Goal: Information Seeking & Learning: Learn about a topic

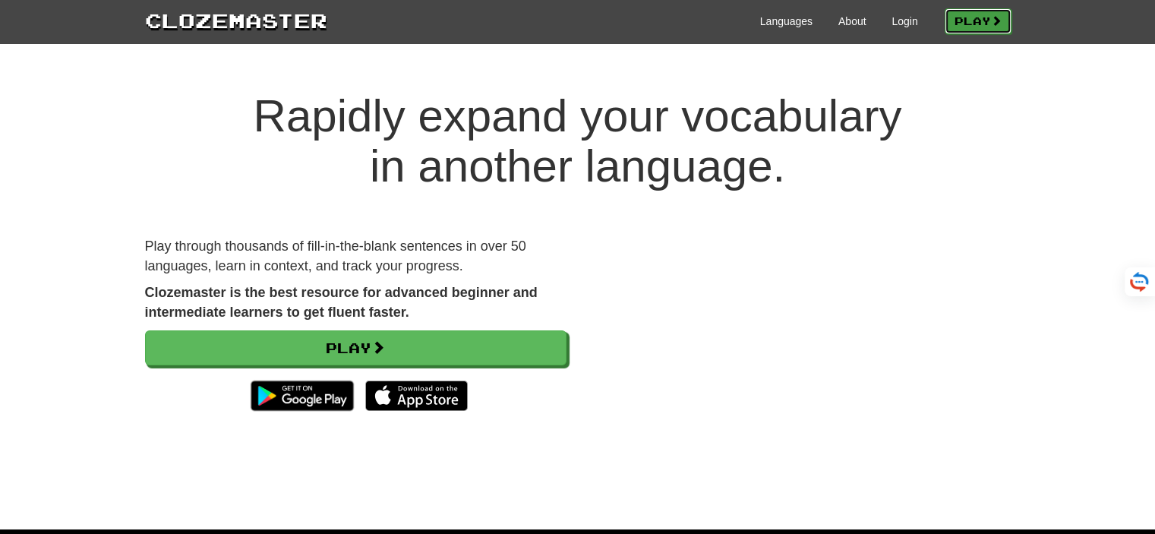
click at [963, 18] on link "Play" at bounding box center [978, 21] width 67 height 26
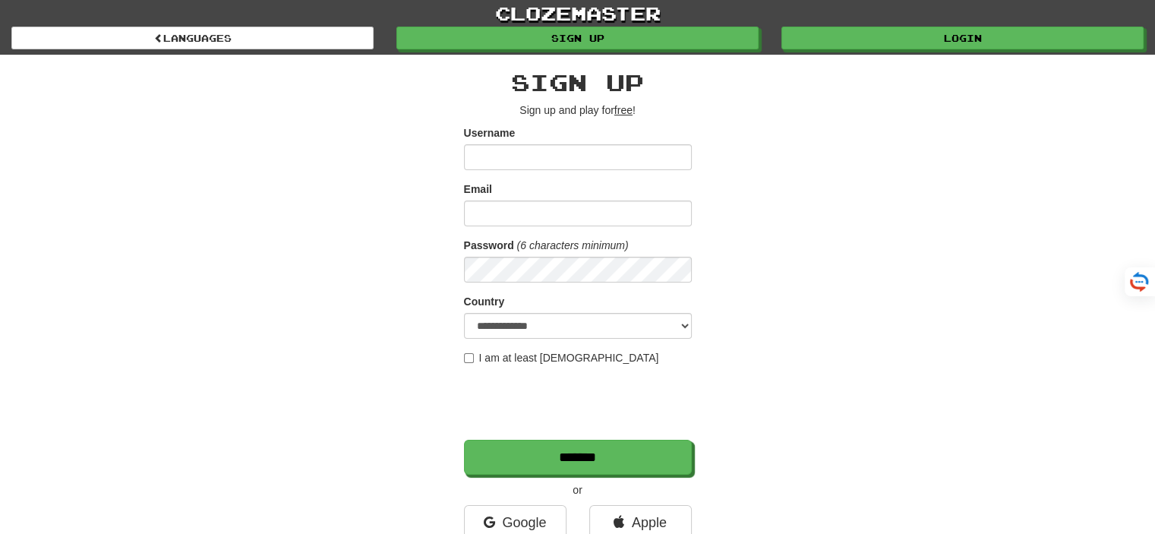
click at [510, 155] on input "Username" at bounding box center [578, 157] width 228 height 26
type input "**********"
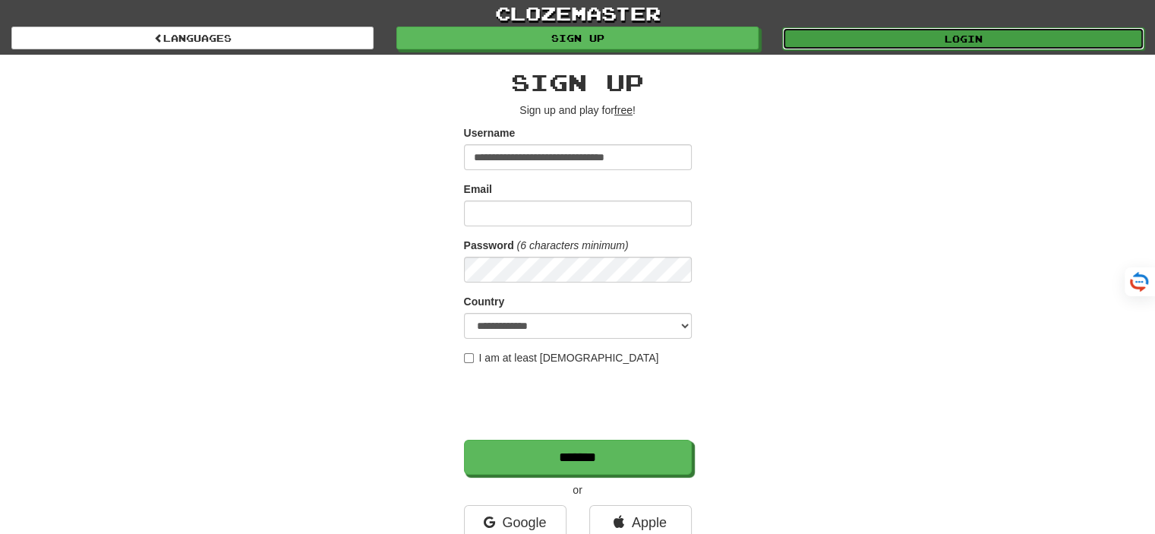
click at [912, 33] on link "Login" at bounding box center [963, 38] width 362 height 23
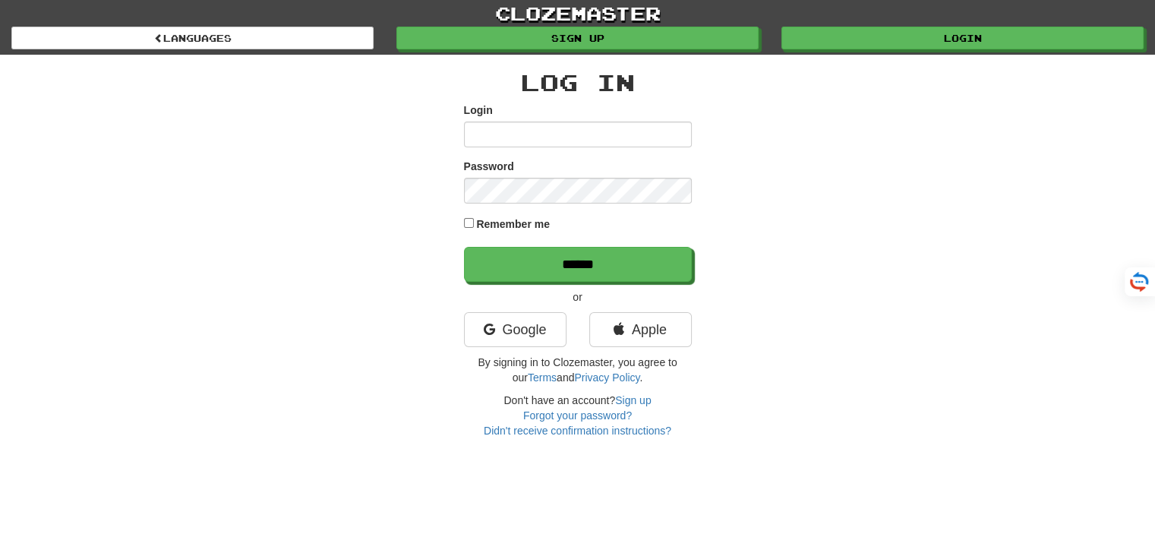
click at [501, 131] on input "Login" at bounding box center [578, 135] width 228 height 26
type input "**********"
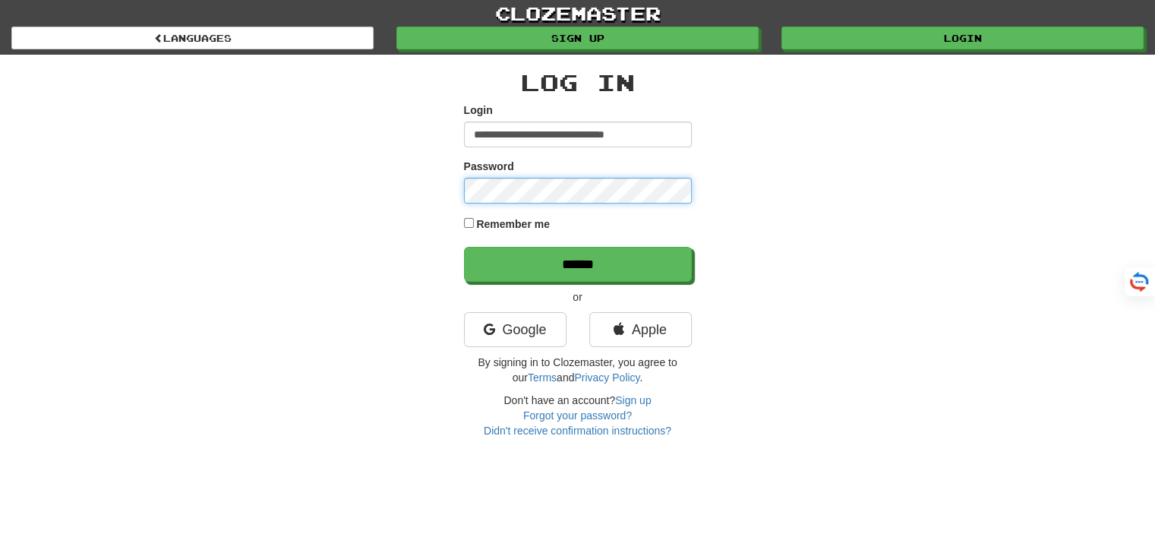
click at [464, 247] on input "******" at bounding box center [578, 264] width 228 height 35
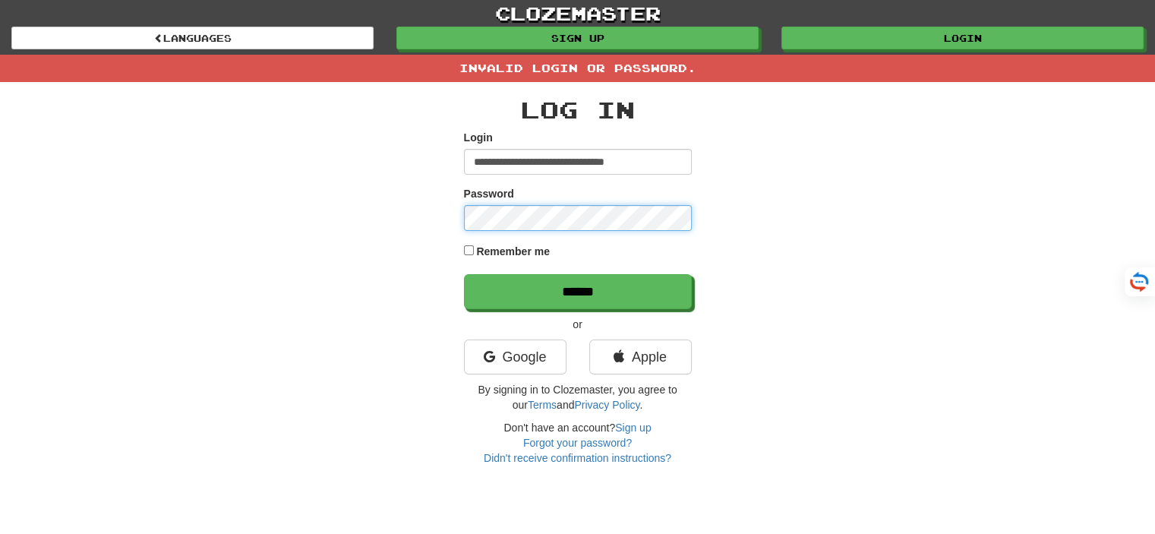
click at [464, 274] on input "******" at bounding box center [578, 291] width 228 height 35
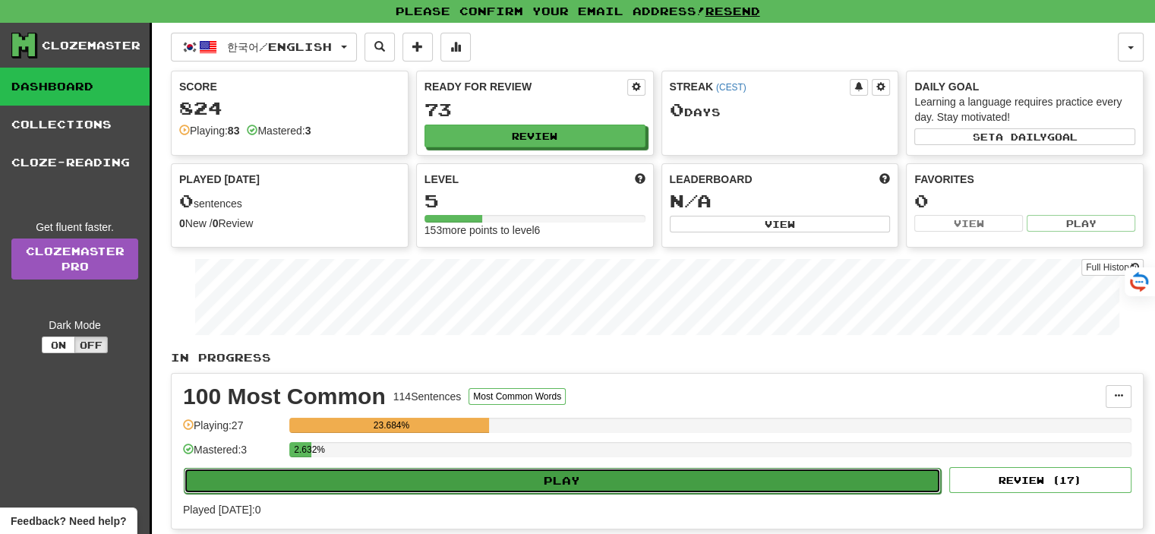
click at [385, 476] on button "Play" at bounding box center [562, 481] width 757 height 26
select select "**"
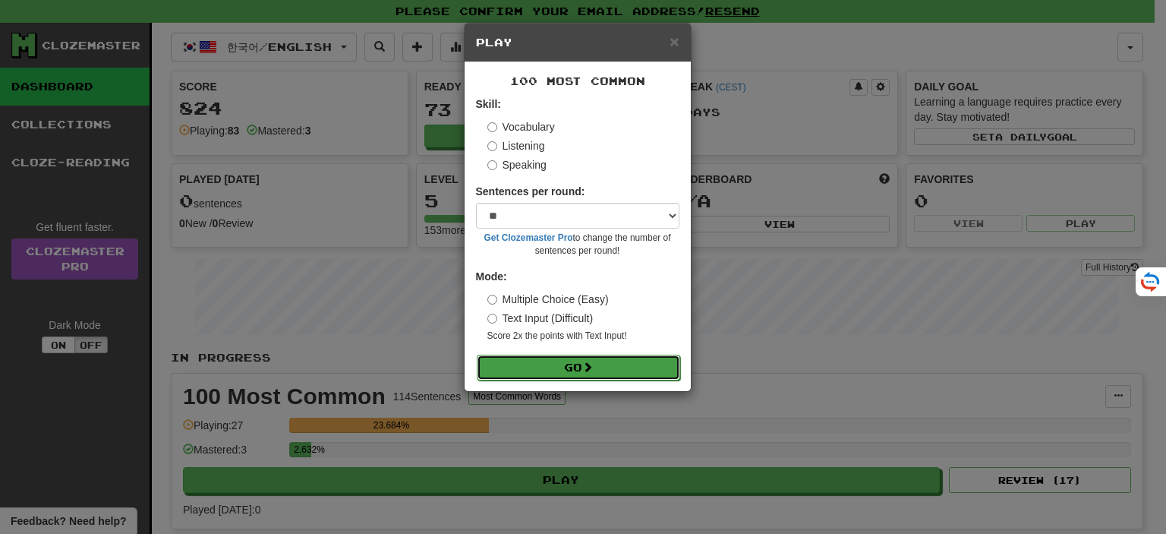
click at [550, 361] on button "Go" at bounding box center [579, 368] width 204 height 26
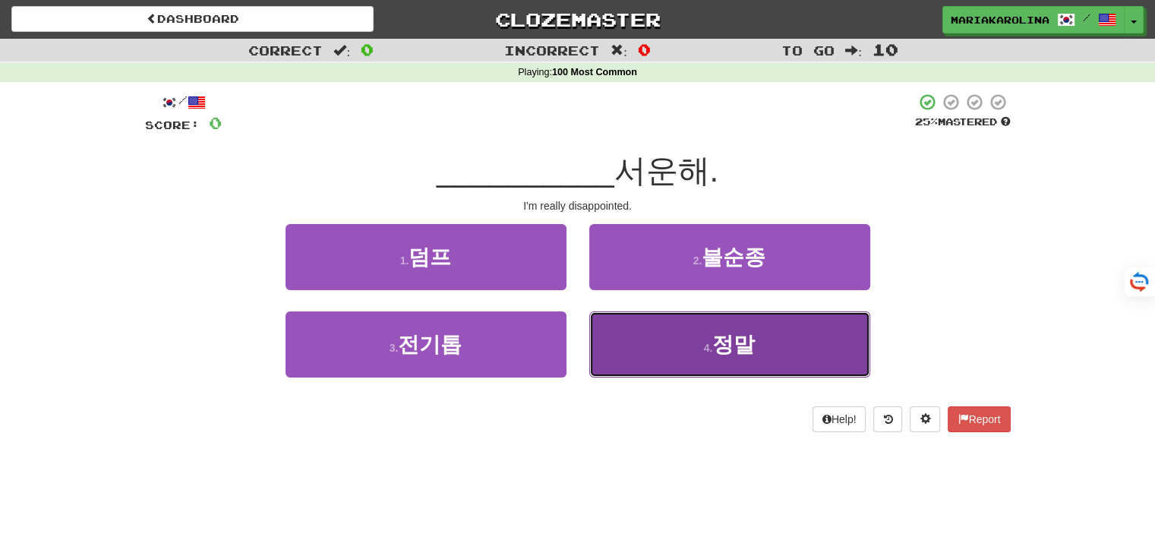
click at [654, 340] on button "4 . 정말" at bounding box center [729, 344] width 281 height 66
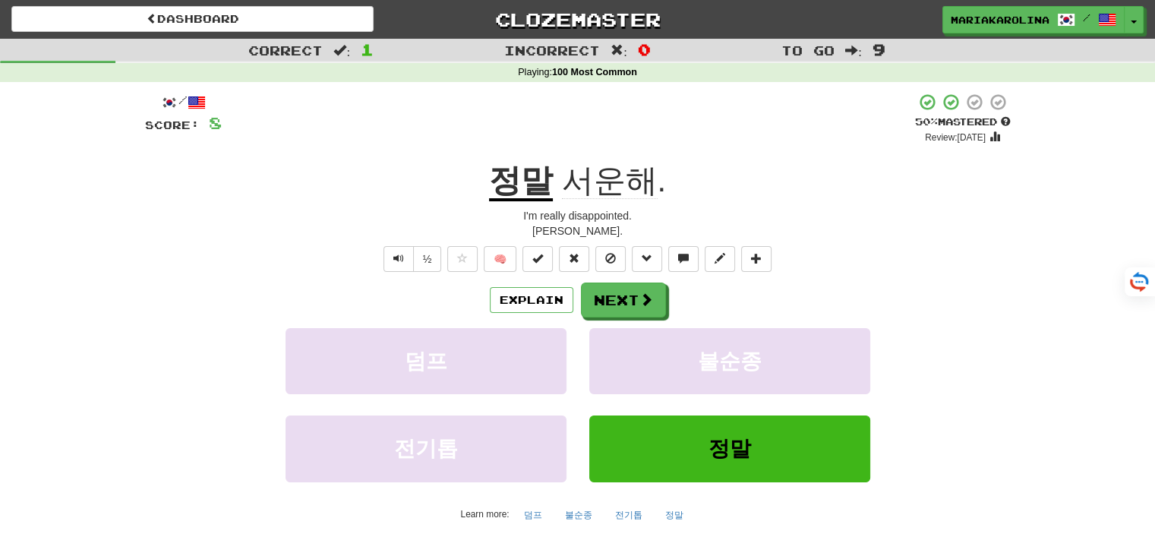
click at [676, 105] on div "+ 8" at bounding box center [568, 119] width 693 height 52
copy span "서운"
drag, startPoint x: 562, startPoint y: 174, endPoint x: 617, endPoint y: 182, distance: 56.1
click at [617, 182] on span "서운해 ." at bounding box center [609, 181] width 113 height 36
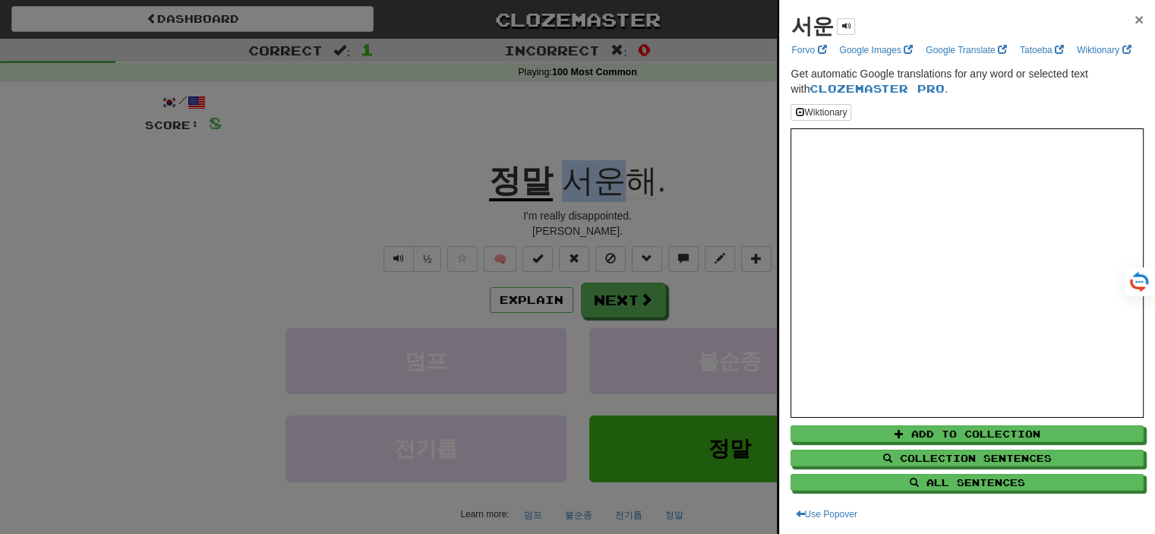
click at [1135, 22] on span "×" at bounding box center [1139, 19] width 9 height 17
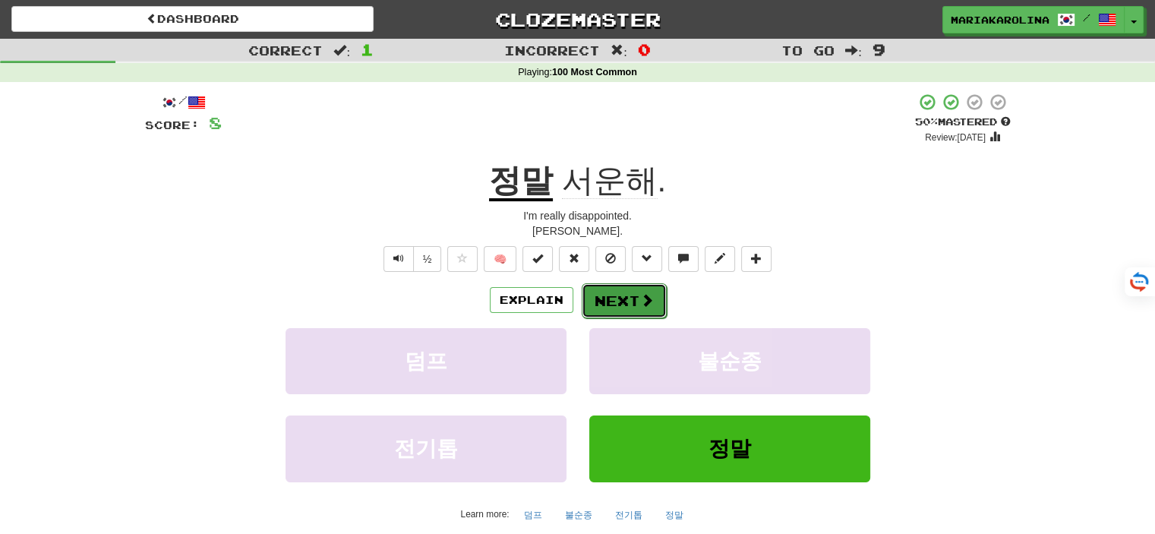
click at [628, 298] on button "Next" at bounding box center [624, 300] width 85 height 35
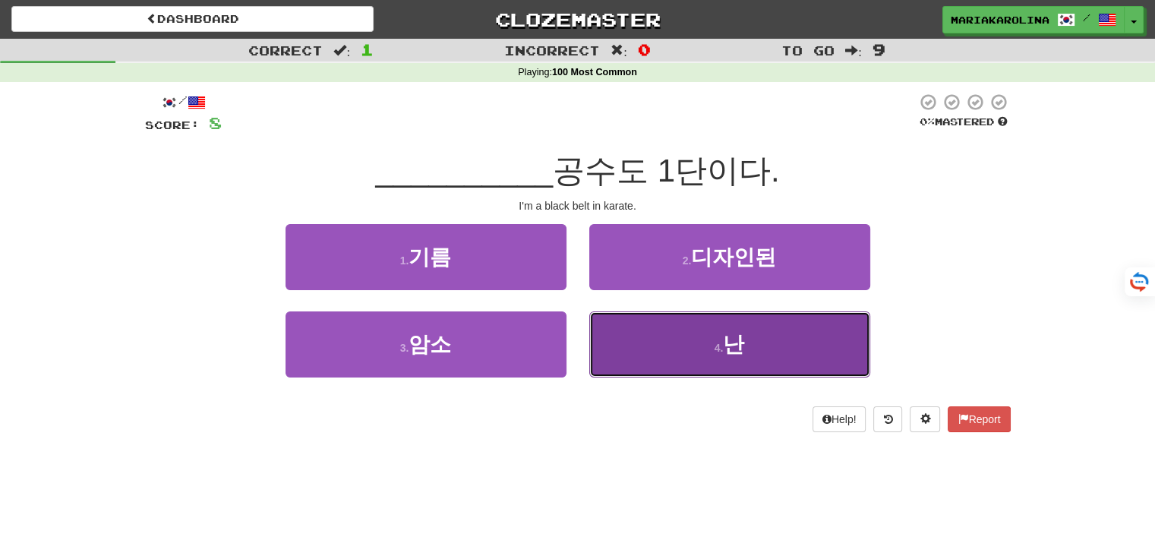
click at [656, 340] on button "4 . 난" at bounding box center [729, 344] width 281 height 66
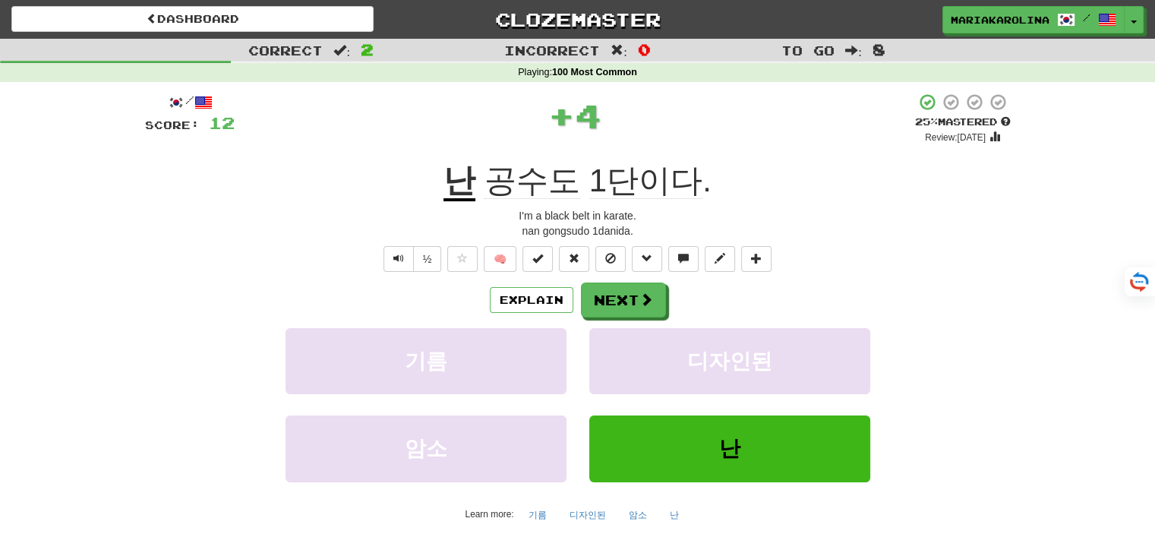
click at [519, 178] on span "공수도" at bounding box center [533, 181] width 96 height 36
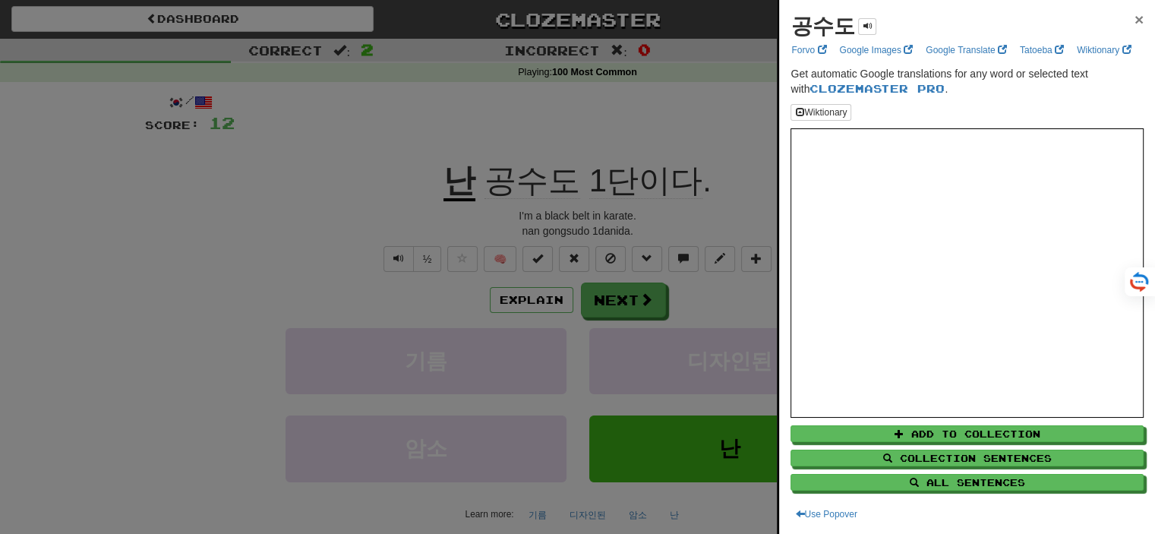
click at [1135, 20] on span "×" at bounding box center [1139, 19] width 9 height 17
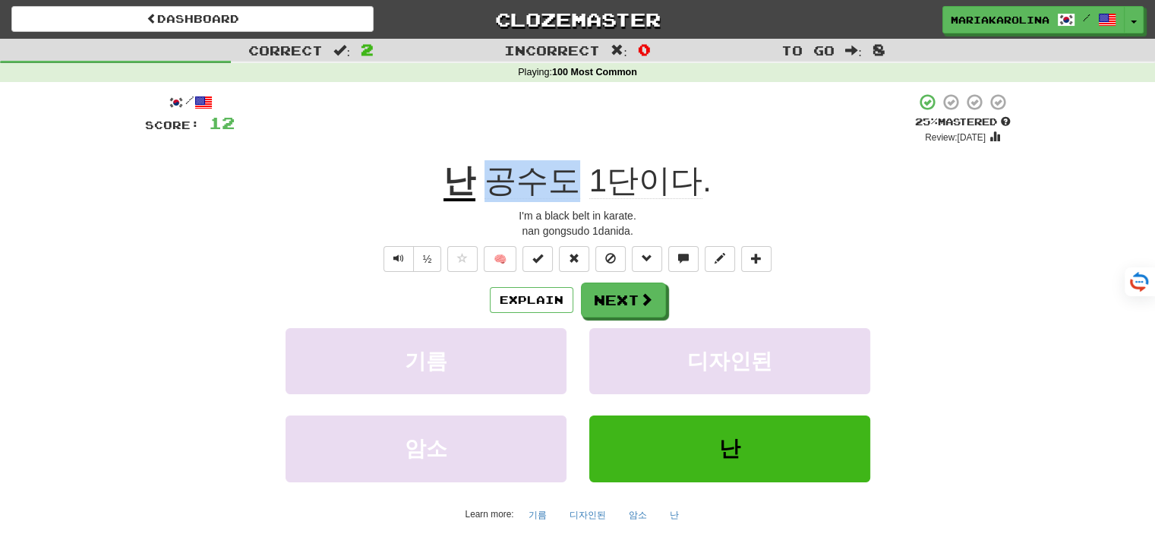
drag, startPoint x: 580, startPoint y: 178, endPoint x: 491, endPoint y: 175, distance: 88.9
click at [491, 175] on span "공수도 1단이다 ." at bounding box center [592, 181] width 235 height 36
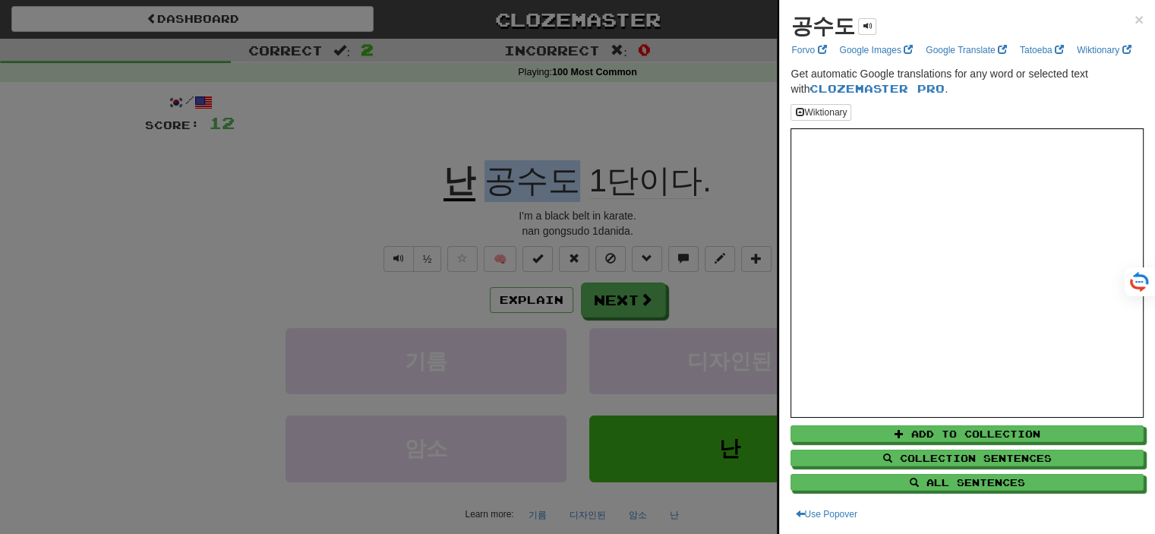
copy span "공수도"
click at [1135, 18] on span "×" at bounding box center [1139, 19] width 9 height 17
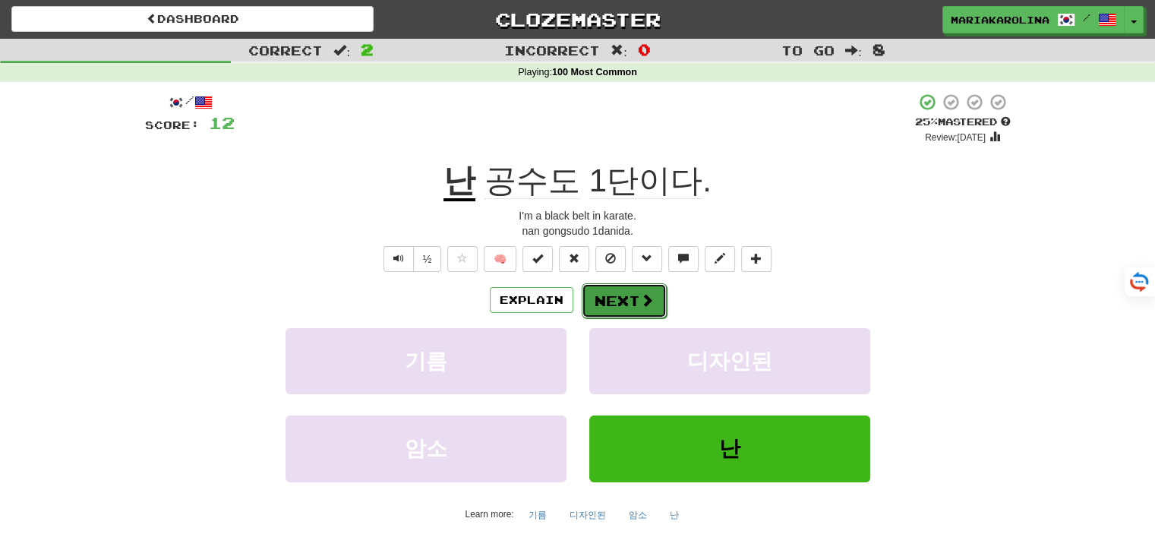
click at [617, 306] on button "Next" at bounding box center [624, 300] width 85 height 35
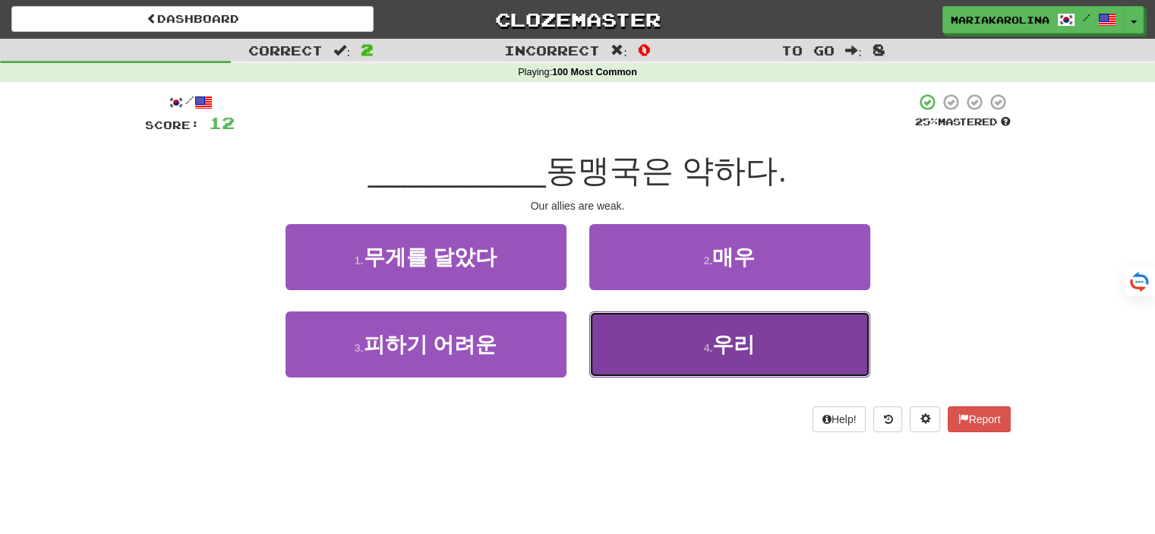
click at [745, 352] on span "우리" at bounding box center [733, 345] width 43 height 24
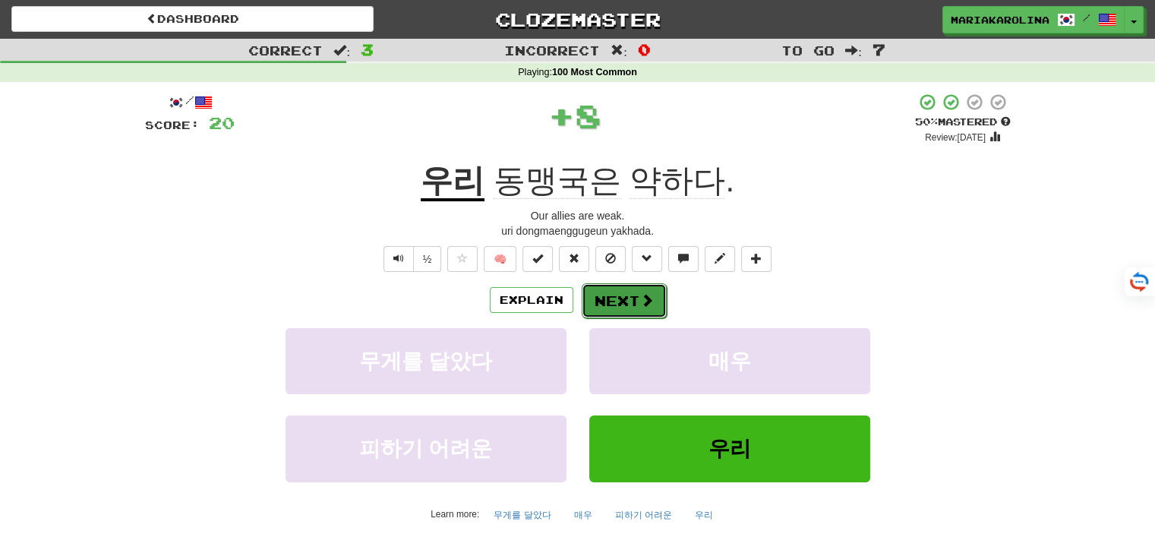
click at [623, 294] on button "Next" at bounding box center [624, 300] width 85 height 35
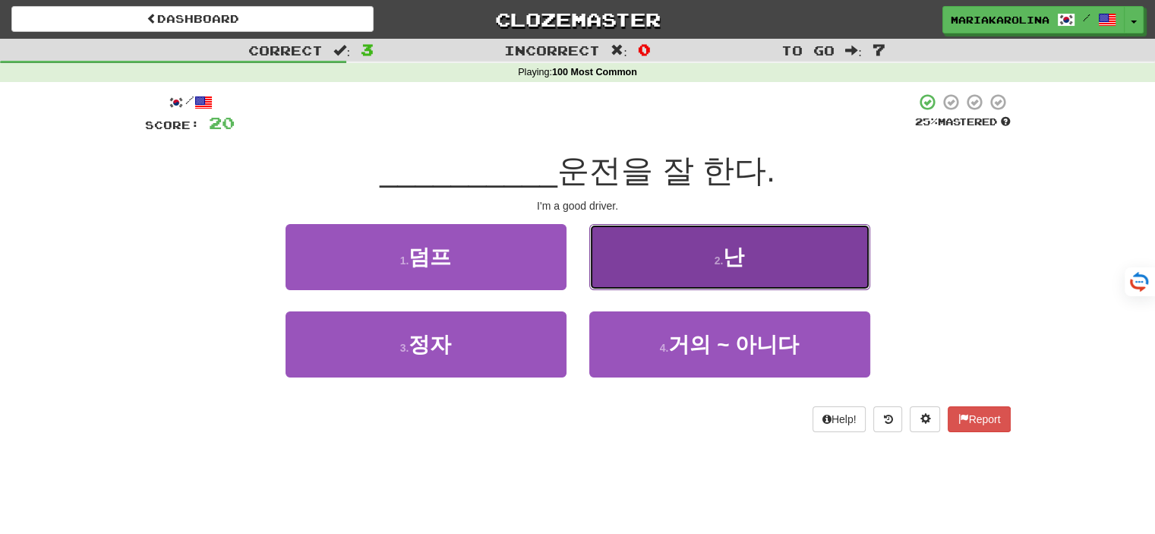
click at [728, 257] on span "난" at bounding box center [733, 257] width 21 height 24
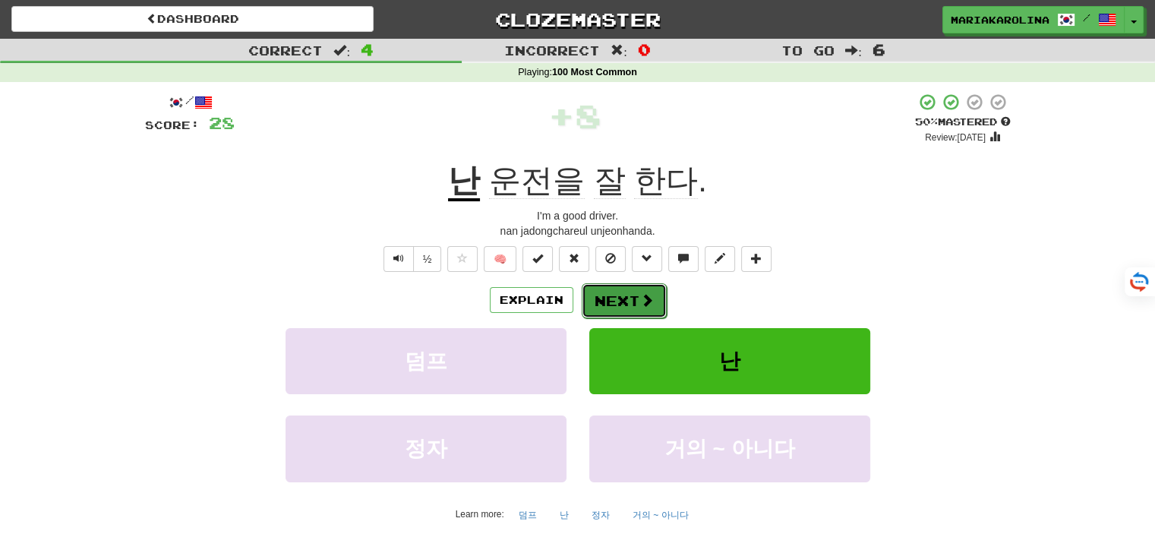
click at [620, 291] on button "Next" at bounding box center [624, 300] width 85 height 35
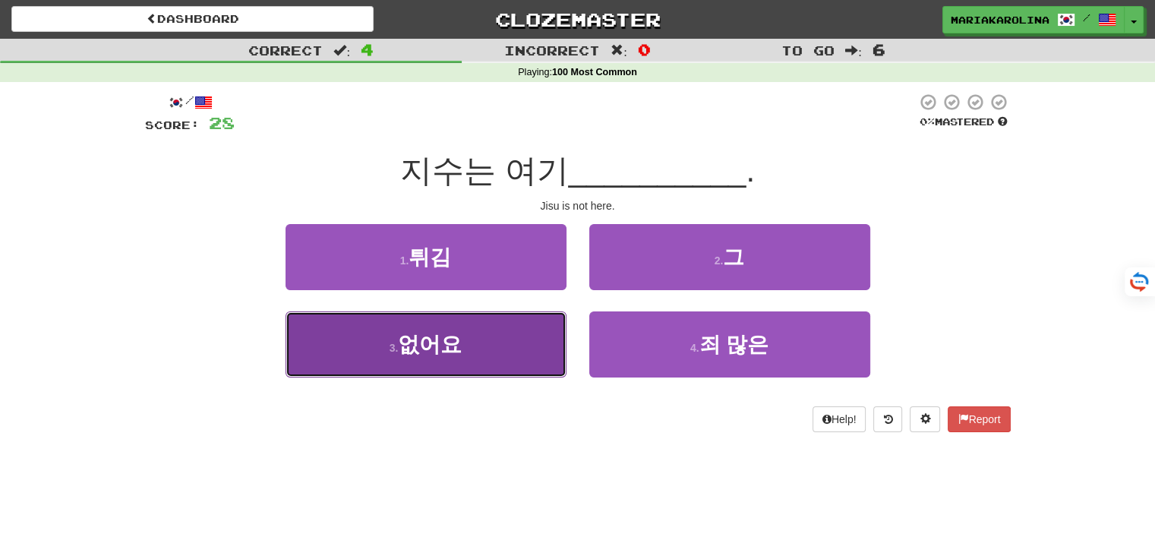
click at [461, 367] on button "3 . 없어요" at bounding box center [426, 344] width 281 height 66
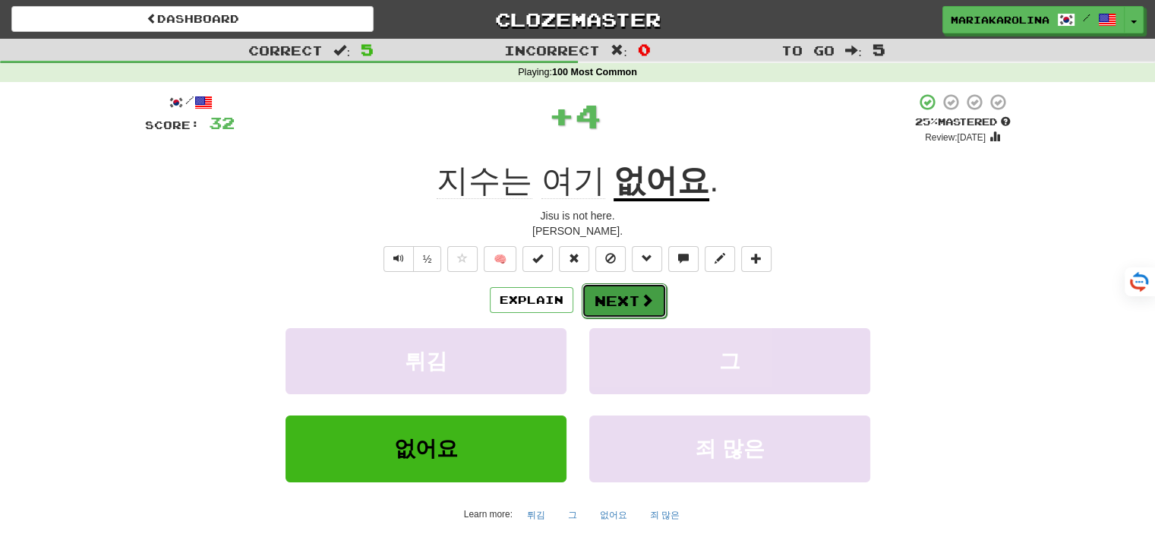
click at [659, 303] on button "Next" at bounding box center [624, 300] width 85 height 35
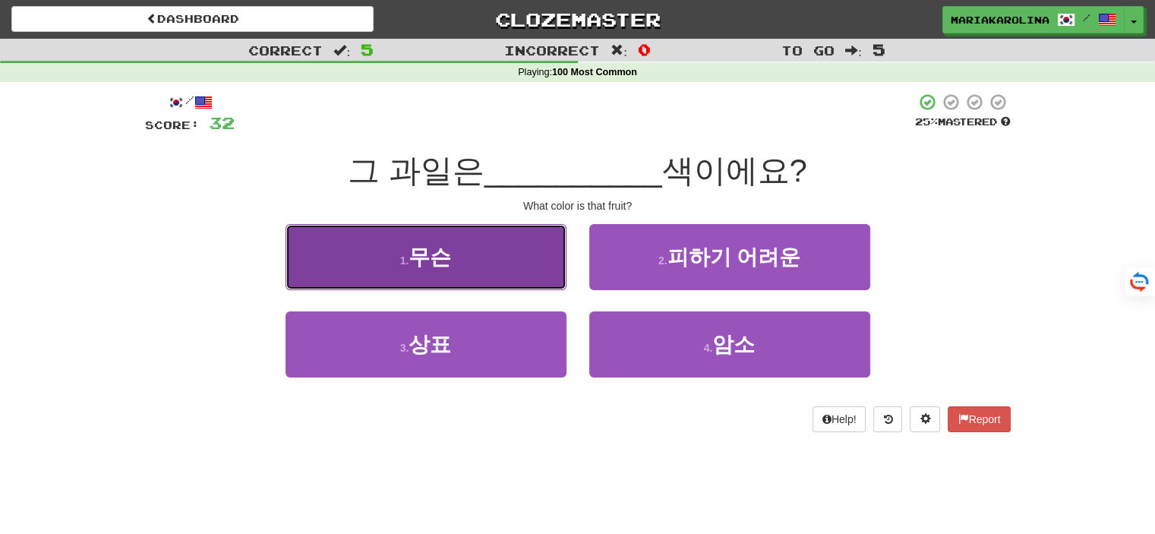
click at [496, 277] on button "1 . 무슨" at bounding box center [426, 257] width 281 height 66
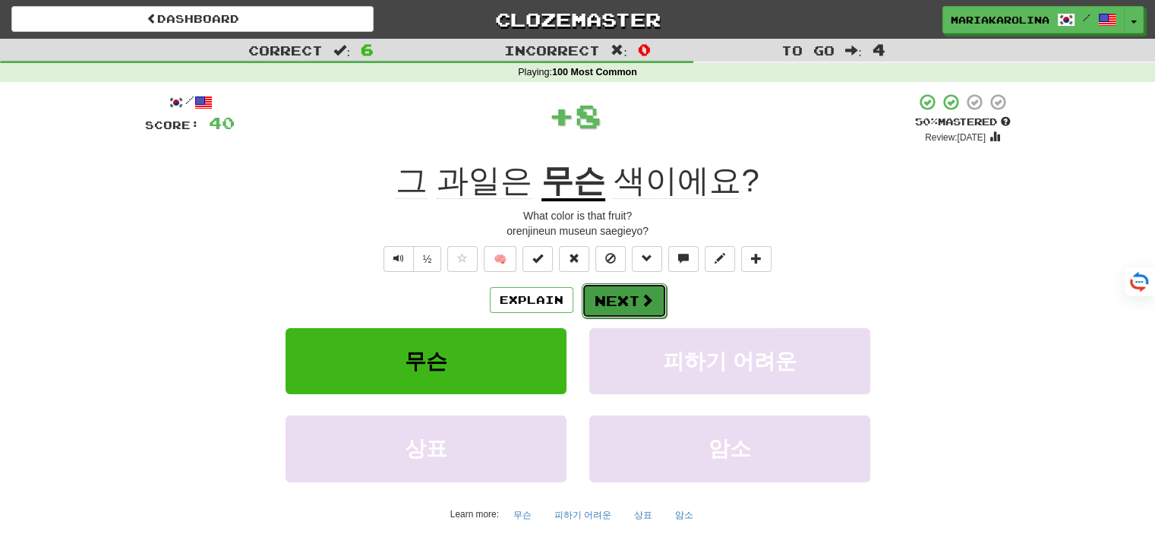
click at [596, 298] on button "Next" at bounding box center [624, 300] width 85 height 35
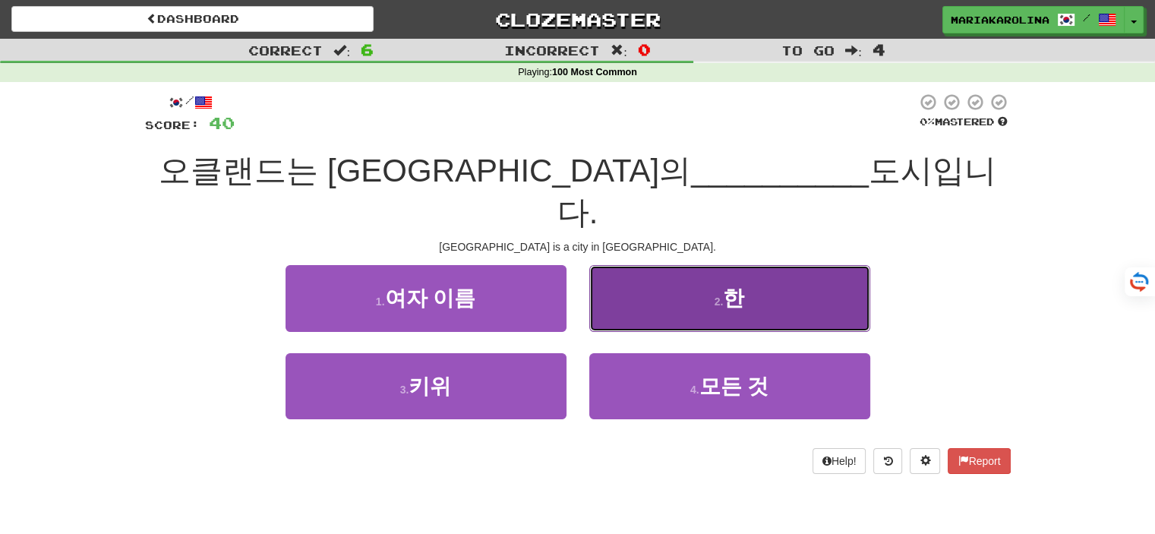
click at [762, 265] on button "2 . 한" at bounding box center [729, 298] width 281 height 66
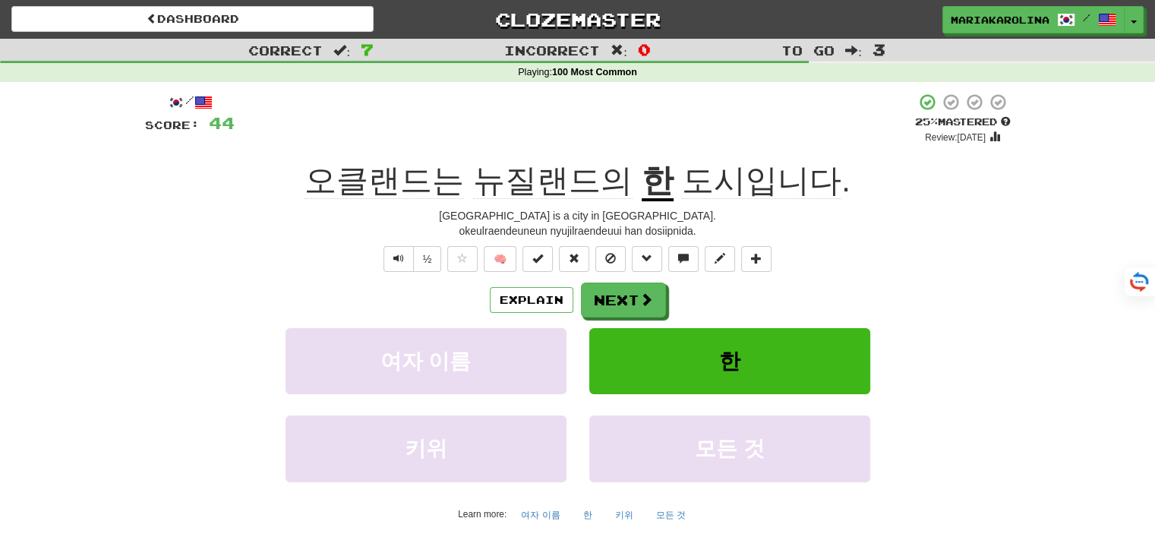
click at [651, 173] on u "한" at bounding box center [658, 182] width 32 height 39
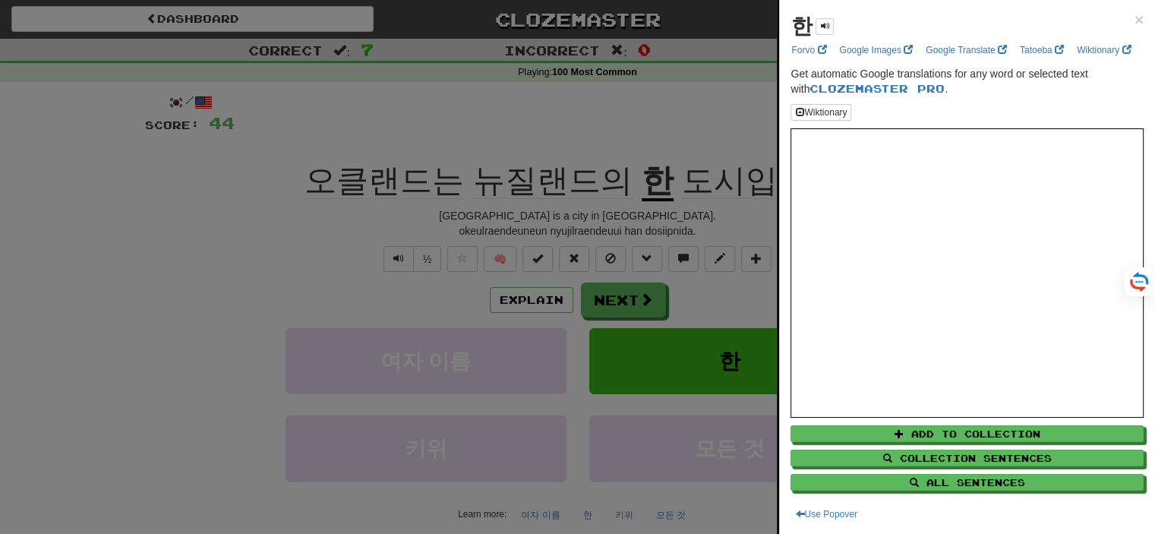
click at [635, 299] on div at bounding box center [577, 267] width 1155 height 534
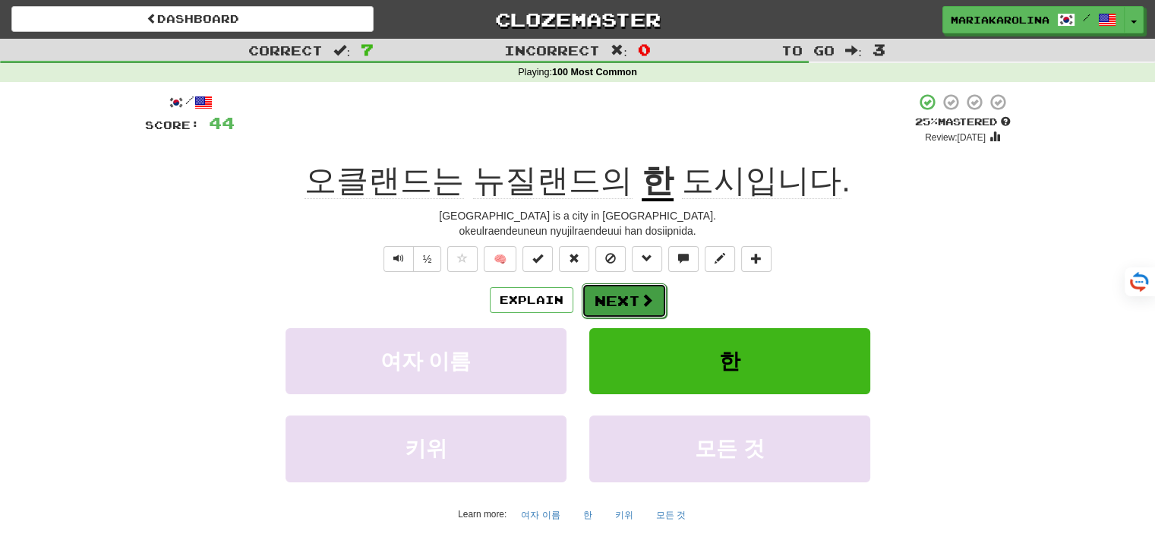
click at [616, 300] on button "Next" at bounding box center [624, 300] width 85 height 35
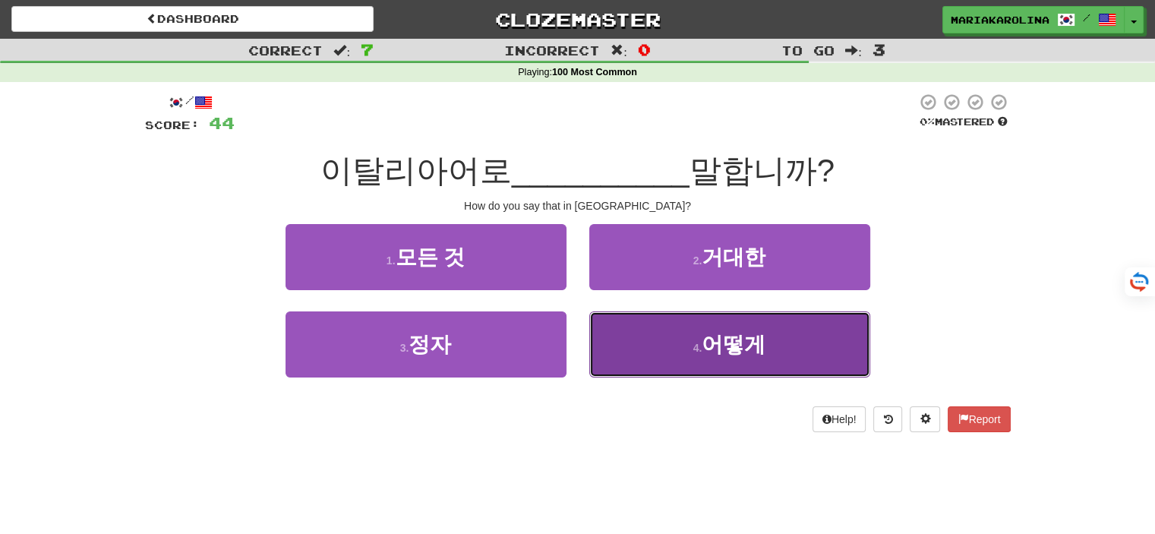
click at [685, 324] on button "4 . 어떻게" at bounding box center [729, 344] width 281 height 66
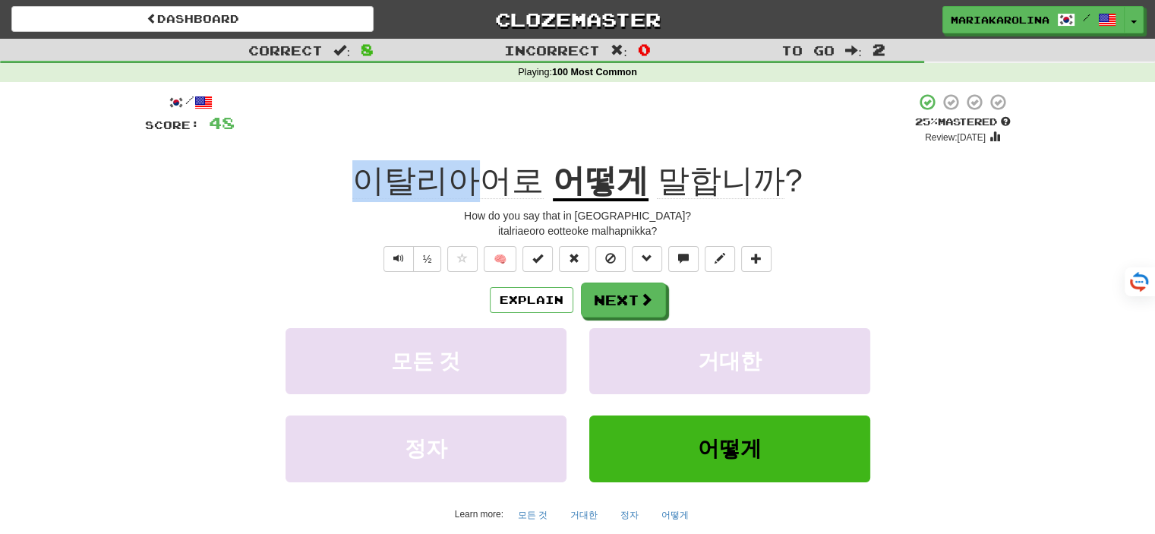
drag, startPoint x: 371, startPoint y: 178, endPoint x: 491, endPoint y: 179, distance: 119.2
click at [491, 179] on span "이탈리아어로" at bounding box center [447, 181] width 191 height 36
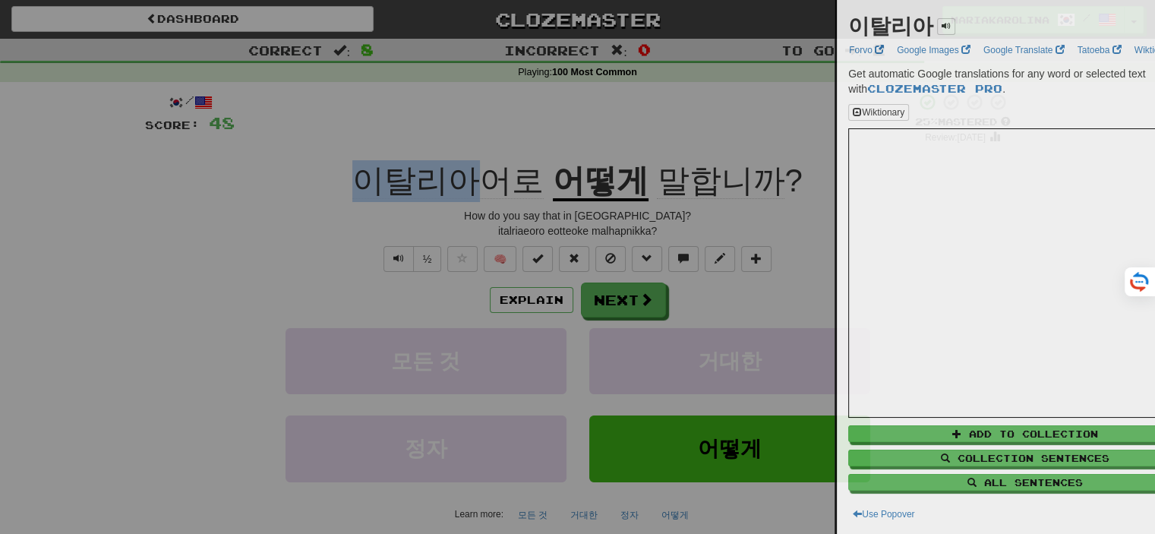
copy span "이탈리아"
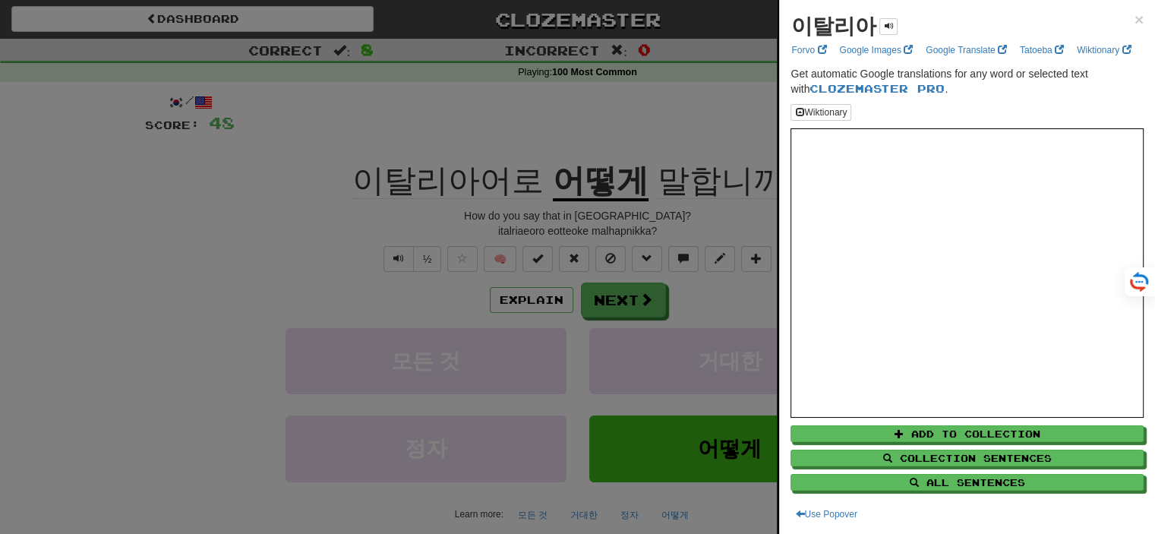
click at [1127, 29] on div "이탈리아 ×" at bounding box center [967, 26] width 353 height 30
click at [1135, 19] on span "×" at bounding box center [1139, 19] width 9 height 17
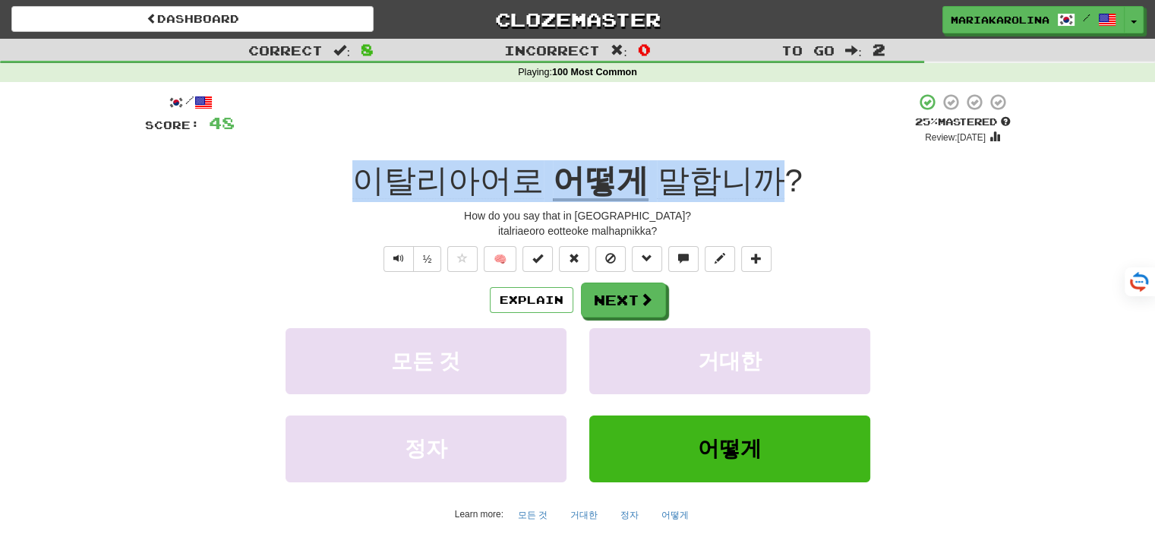
drag, startPoint x: 352, startPoint y: 166, endPoint x: 766, endPoint y: 178, distance: 413.3
click at [766, 178] on div "이탈리아어로 어떻게 말합니까 ?" at bounding box center [578, 181] width 866 height 42
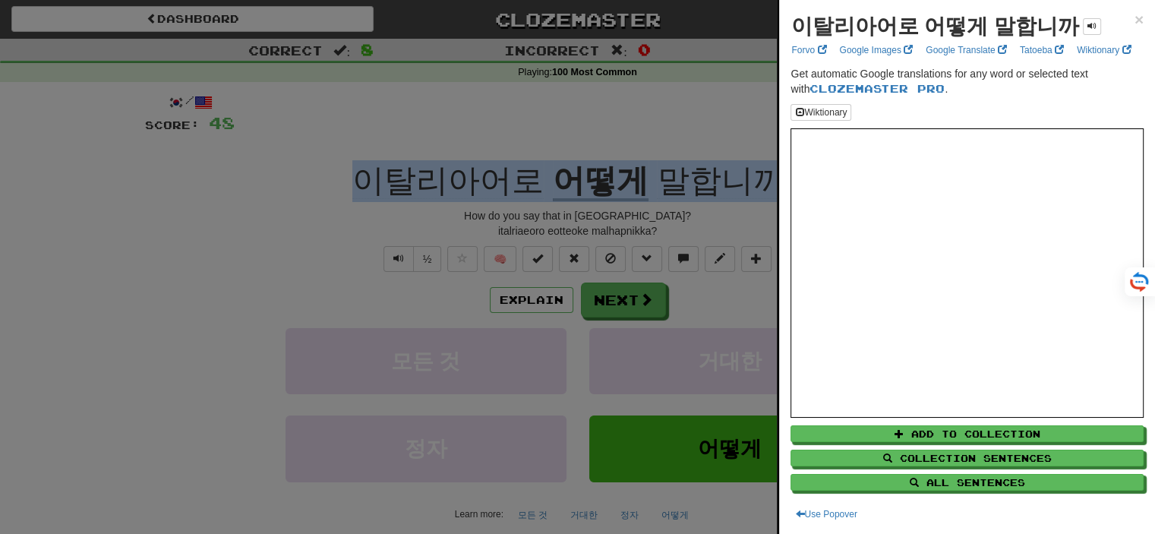
copy div "이탈리아어로 어떻게 말합니까"
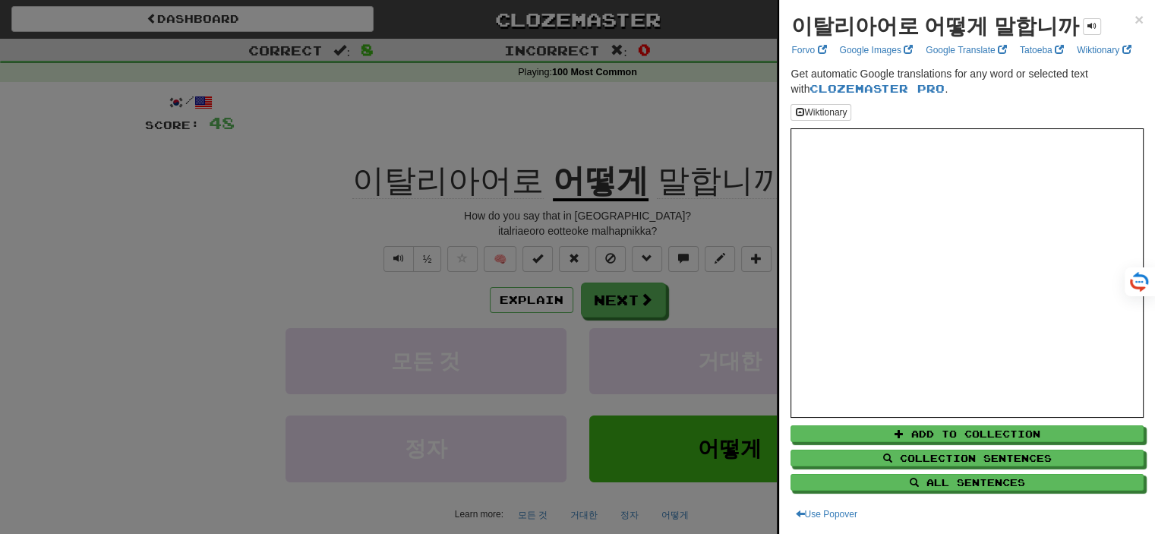
click at [326, 183] on div at bounding box center [577, 267] width 1155 height 534
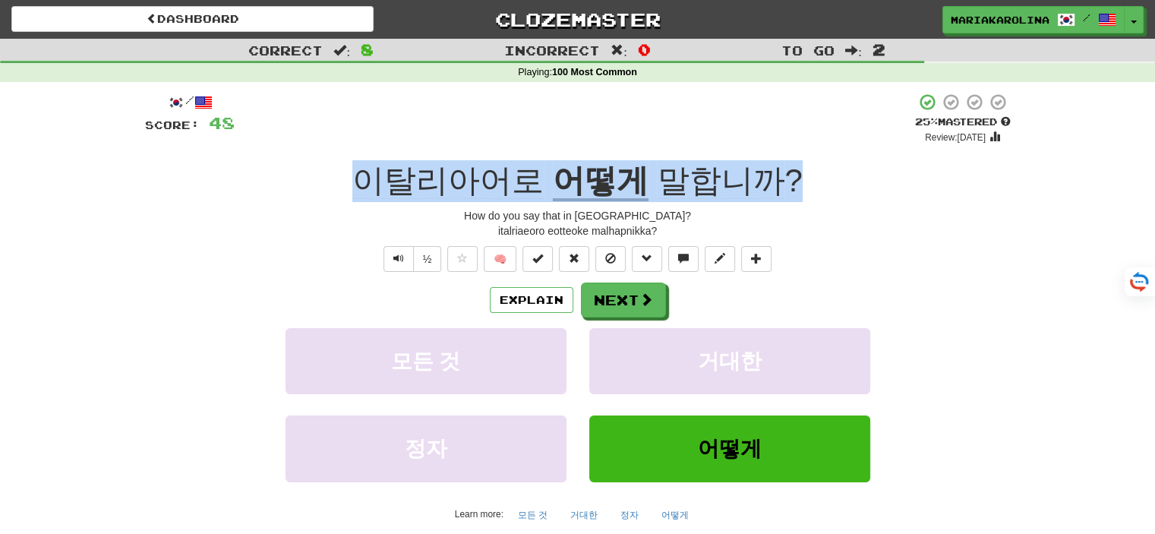
copy div "이탈리아어로 어떻게 말합니까 ?"
drag, startPoint x: 372, startPoint y: 172, endPoint x: 778, endPoint y: 204, distance: 406.7
click at [778, 204] on div "/ Score: 48 + 4 25 % Mastered Review: 2025-09-18 이탈리아어로 어떻게 말합니까 ? How do you s…" at bounding box center [578, 326] width 866 height 466
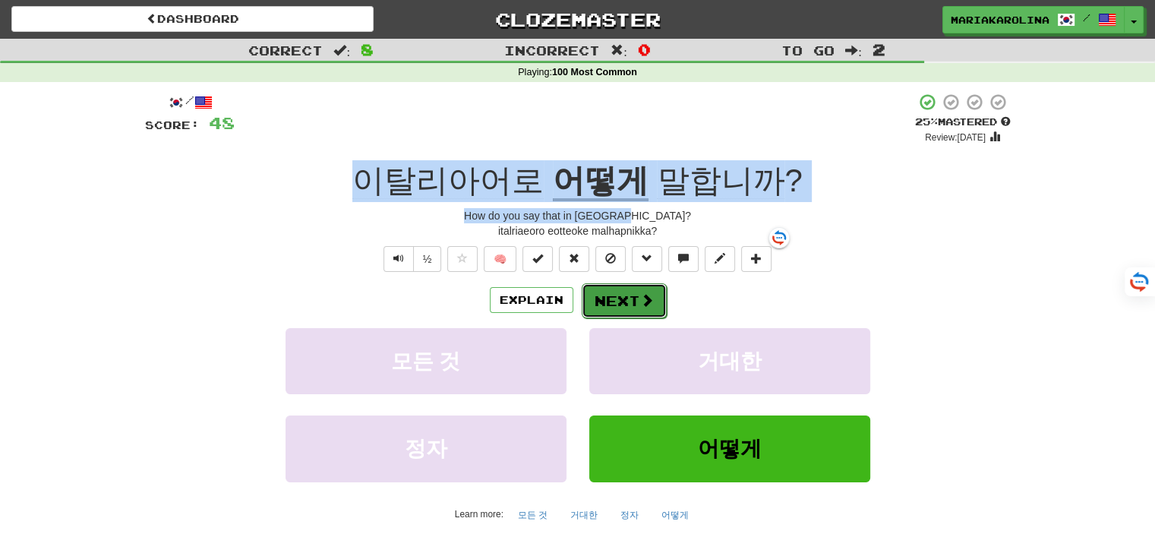
click at [630, 307] on button "Next" at bounding box center [624, 300] width 85 height 35
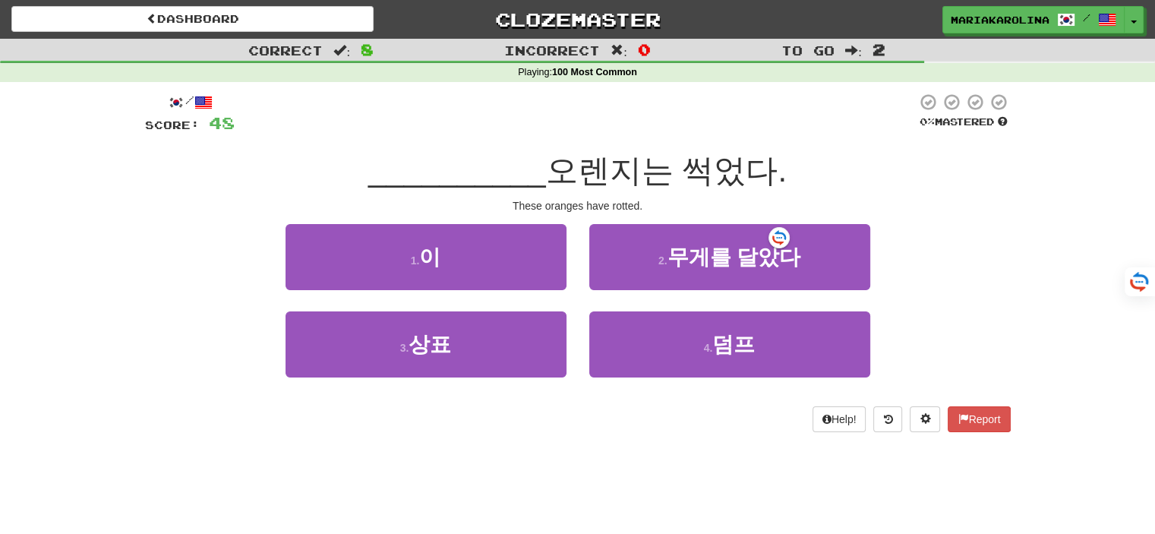
click at [562, 466] on div "Dashboard Clozemaster mariakarolina / Toggle Dropdown Dashboard Leaderboard Act…" at bounding box center [577, 267] width 1155 height 534
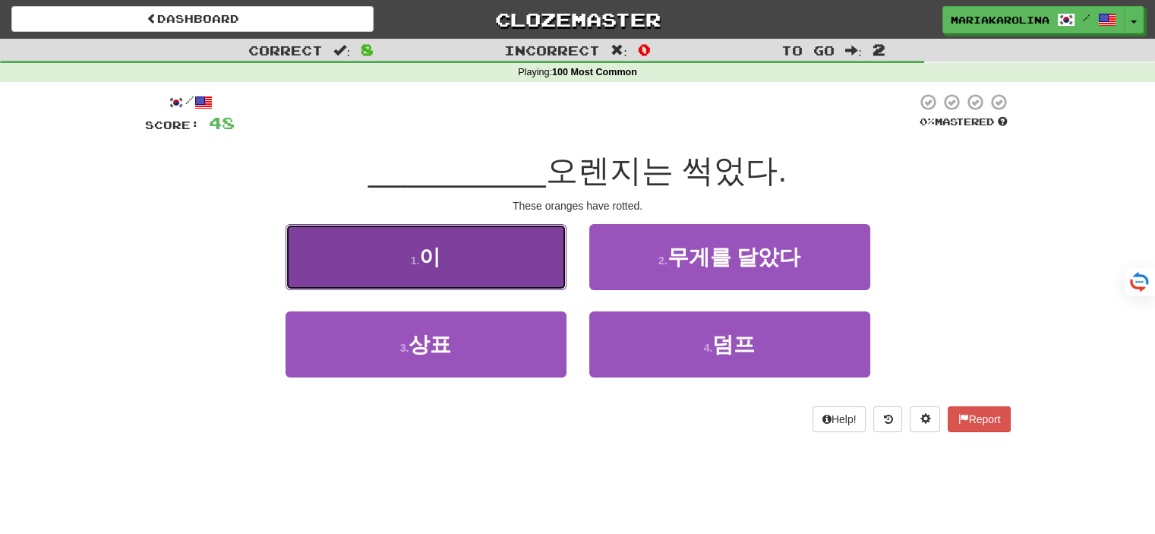
click at [492, 267] on button "1 . 이" at bounding box center [426, 257] width 281 height 66
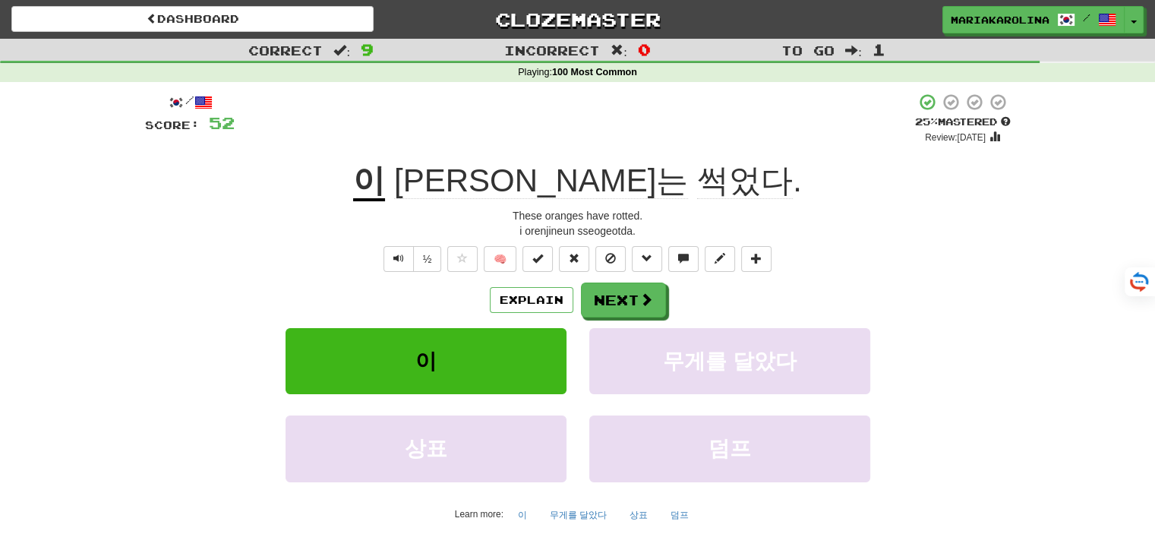
click at [697, 178] on span "썩었다" at bounding box center [745, 181] width 96 height 36
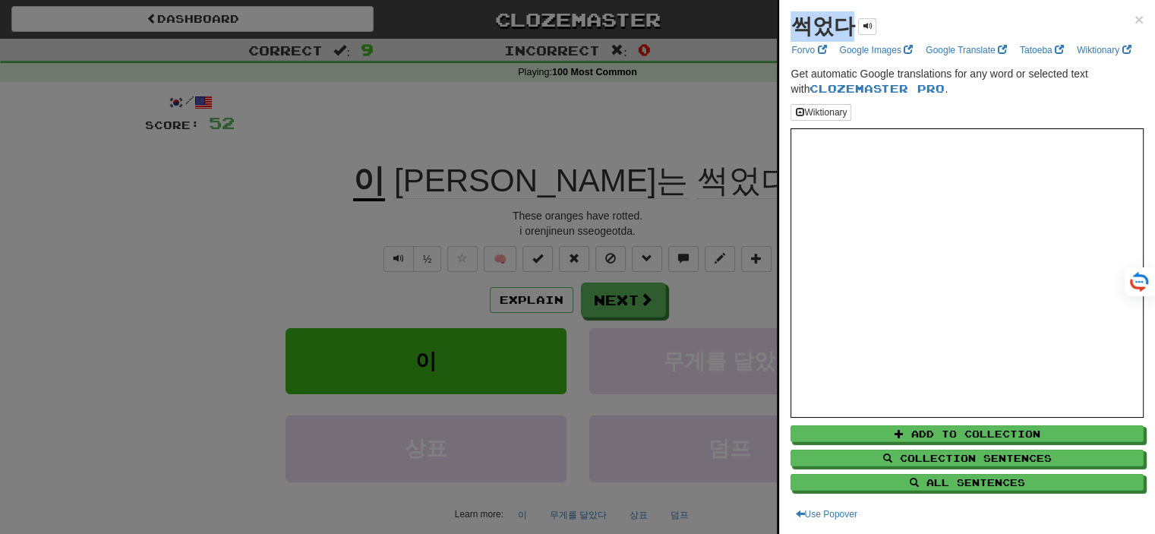
copy strong "썩었다"
drag, startPoint x: 792, startPoint y: 27, endPoint x: 848, endPoint y: 24, distance: 55.5
click at [848, 24] on strong "썩었다" at bounding box center [823, 26] width 64 height 24
click at [690, 307] on div at bounding box center [577, 267] width 1155 height 534
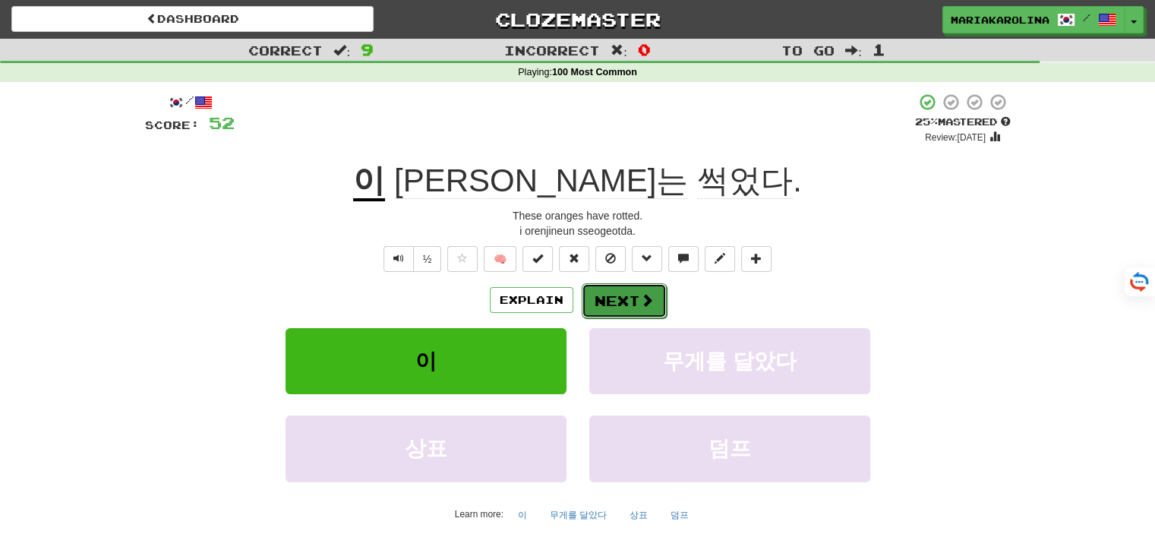
click at [641, 301] on span at bounding box center [647, 300] width 14 height 14
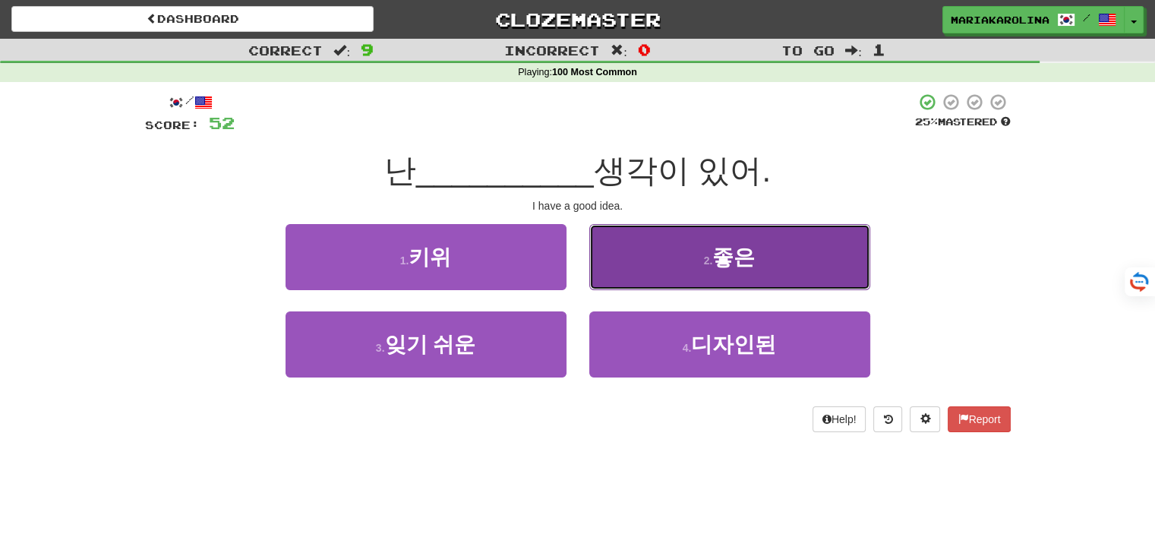
click at [661, 251] on button "2 . 좋은" at bounding box center [729, 257] width 281 height 66
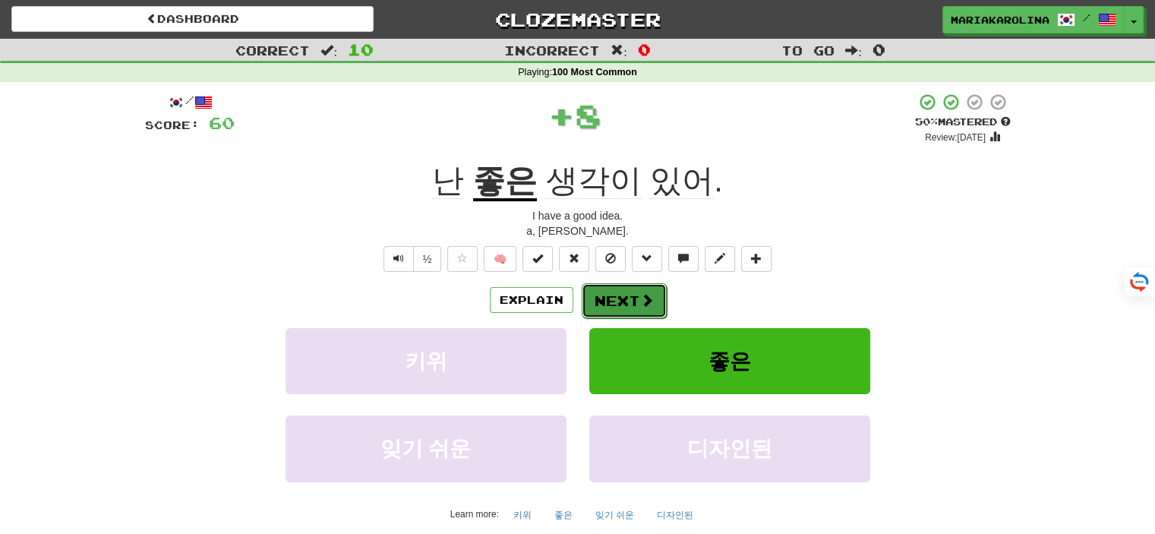
click at [647, 295] on span at bounding box center [647, 300] width 14 height 14
